Goal: Find specific page/section: Find specific page/section

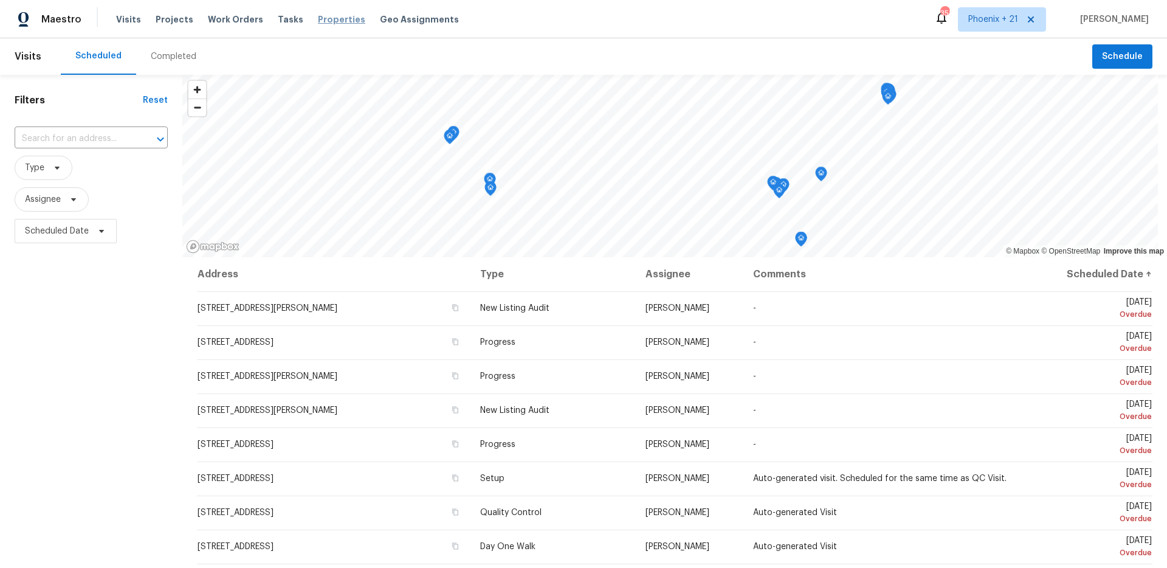
click at [332, 20] on span "Properties" at bounding box center [341, 19] width 47 height 12
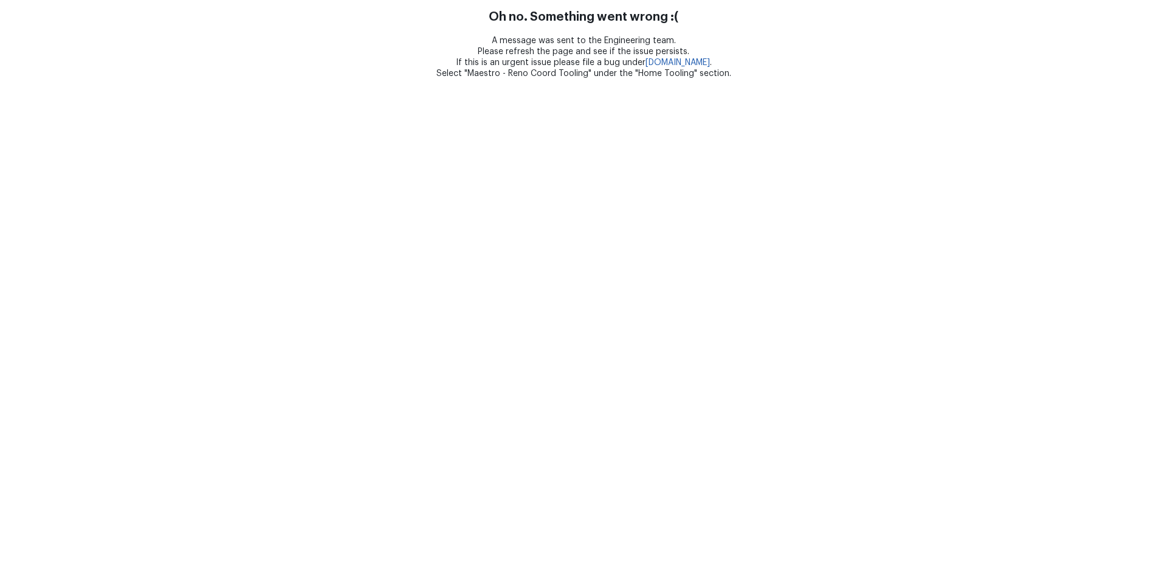
click at [268, 52] on div "A message was sent to the Engineering team. Please refresh the page and see if …" at bounding box center [583, 57] width 1167 height 44
click at [269, 79] on html "Oh no. Something went wrong :( A message was sent to the Engineering team. Plea…" at bounding box center [583, 39] width 1167 height 79
click at [714, 79] on html "Oh no. Something went wrong :( A message was sent to the Engineering team. Plea…" at bounding box center [583, 39] width 1167 height 79
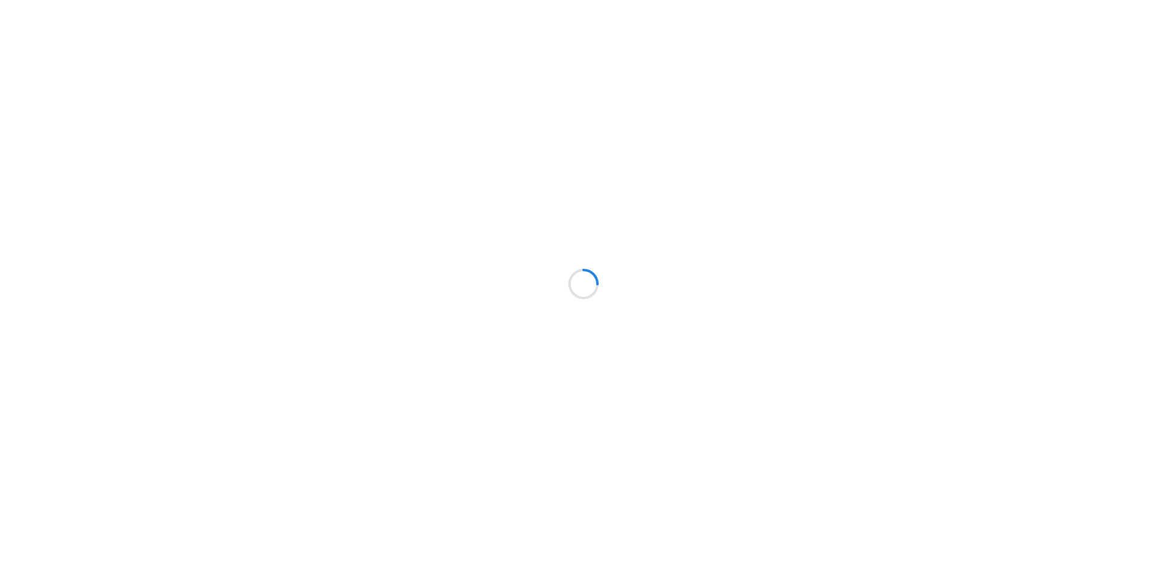
click at [326, 26] on div at bounding box center [583, 284] width 1167 height 568
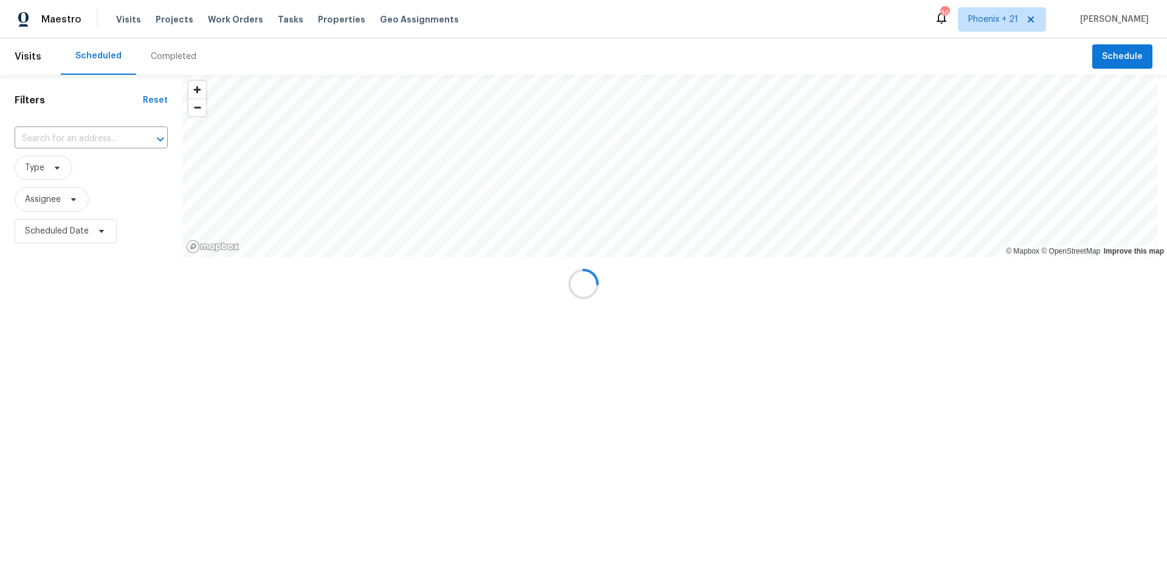
click at [325, 18] on div at bounding box center [583, 284] width 1167 height 568
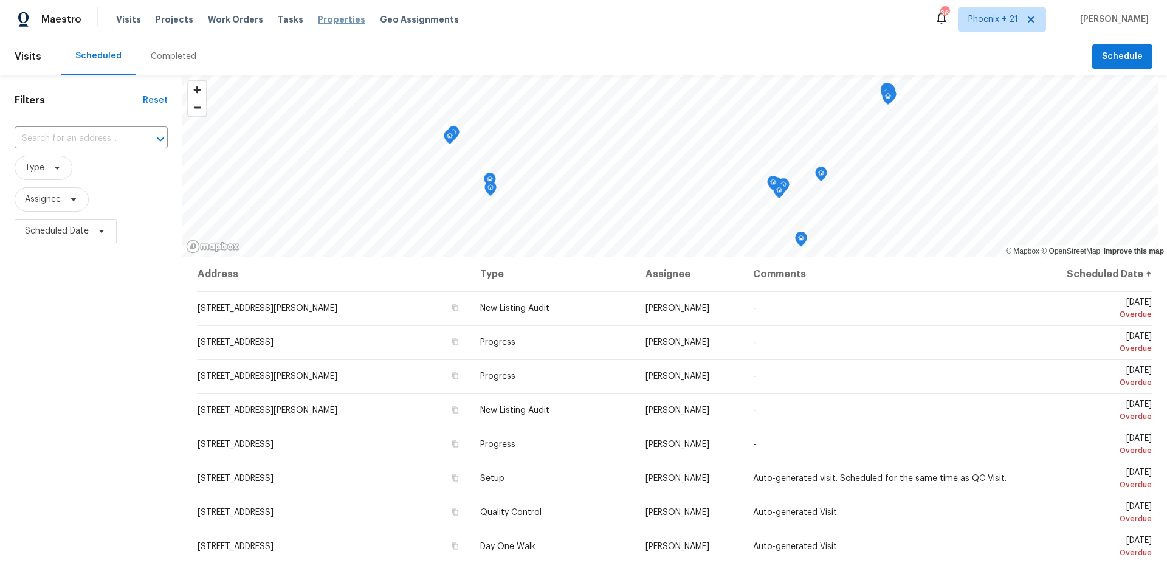
click at [334, 22] on span "Properties" at bounding box center [341, 19] width 47 height 12
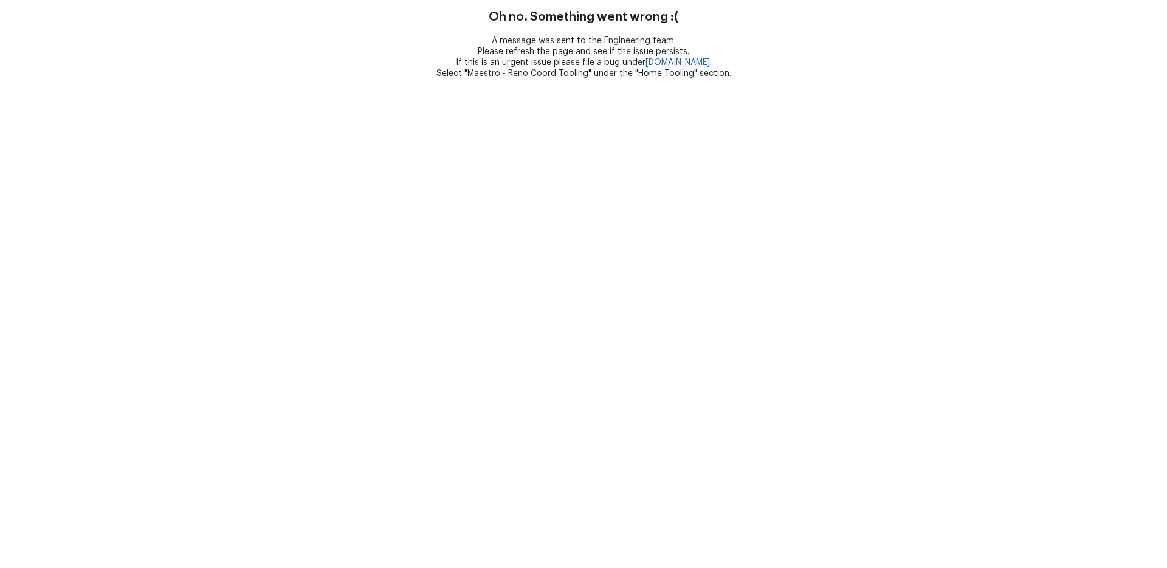
click at [179, 79] on html "Oh no. Something went wrong :( A message was sent to the Engineering team. Plea…" at bounding box center [583, 39] width 1167 height 79
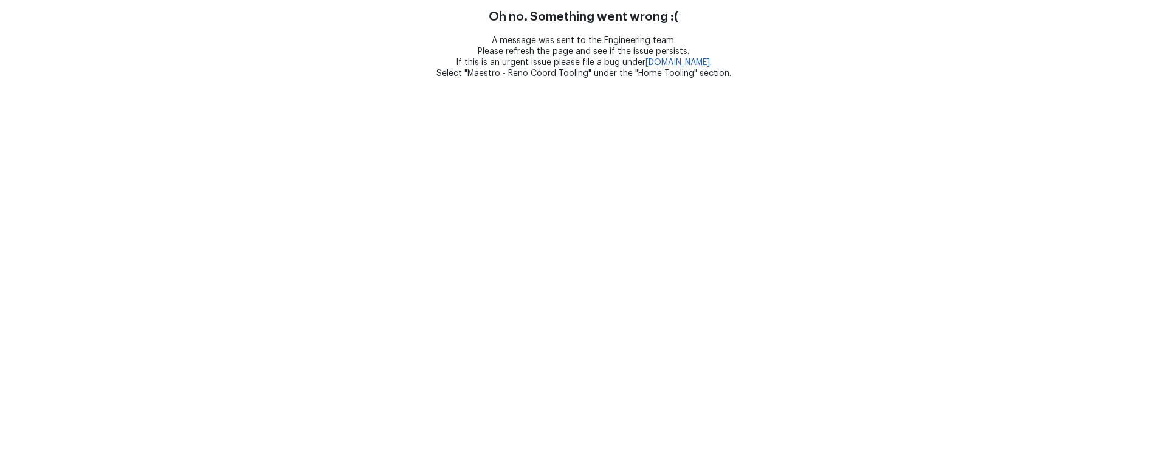
drag, startPoint x: 316, startPoint y: 461, endPoint x: 321, endPoint y: 256, distance: 205.6
click at [319, 79] on html "Oh no. Something went wrong :( A message was sent to the Engineering team. Plea…" at bounding box center [583, 39] width 1167 height 79
